Goal: Find contact information: Find contact information

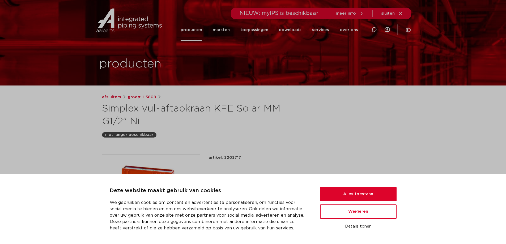
click at [389, 15] on span "sluiten" at bounding box center [388, 13] width 14 height 4
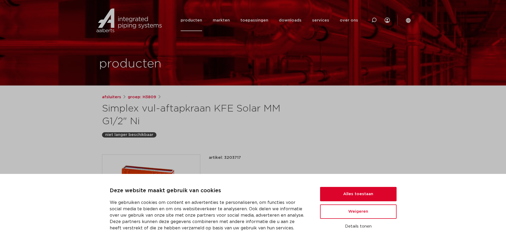
scroll to position [53, 0]
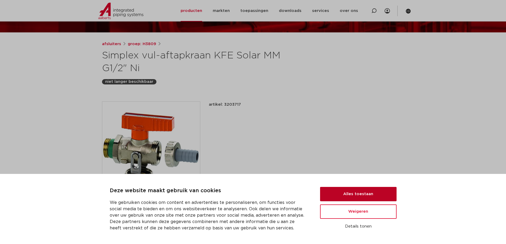
click at [350, 195] on button "Alles toestaan" at bounding box center [358, 194] width 76 height 14
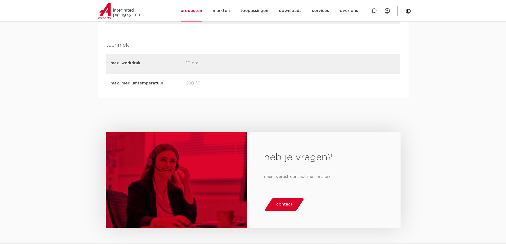
scroll to position [956, 0]
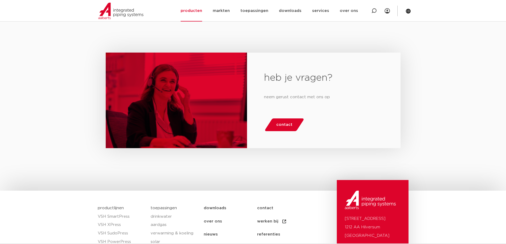
click at [281, 121] on span "contact" at bounding box center [284, 125] width 16 height 8
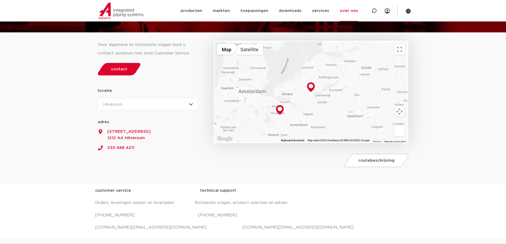
scroll to position [80, 0]
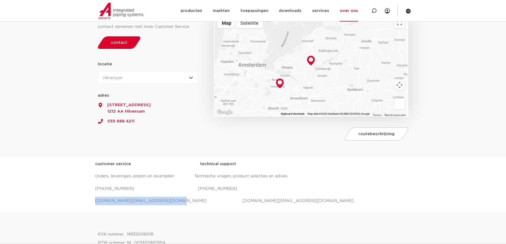
drag, startPoint x: 163, startPoint y: 203, endPoint x: 95, endPoint y: 201, distance: 68.5
click at [95, 201] on div "customer service technical support Orders, leveringen, prijzen en levertijden T…" at bounding box center [253, 184] width 506 height 54
copy p "salessupport.nl@aalberts-ips.com"
